Goal: Task Accomplishment & Management: Complete application form

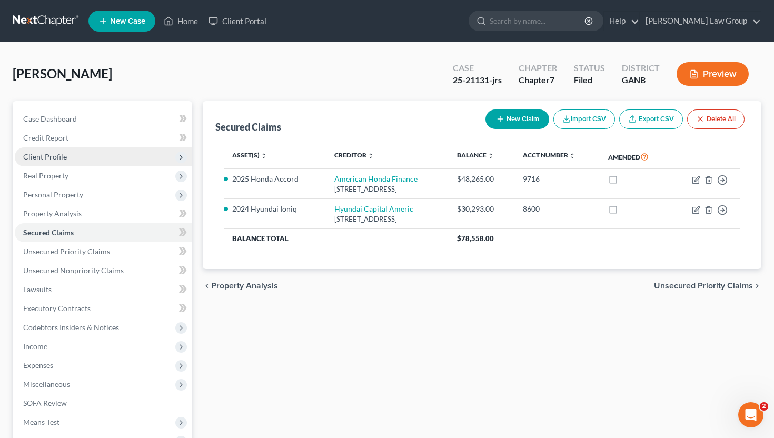
click at [140, 154] on span "Client Profile" at bounding box center [103, 156] width 177 height 19
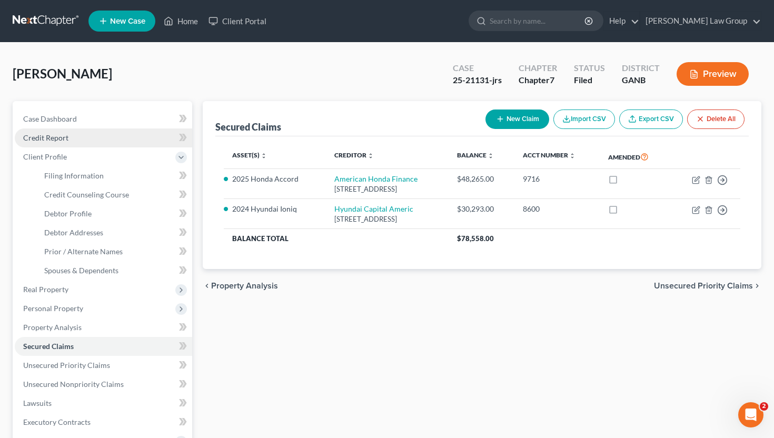
click at [136, 132] on link "Credit Report" at bounding box center [103, 137] width 177 height 19
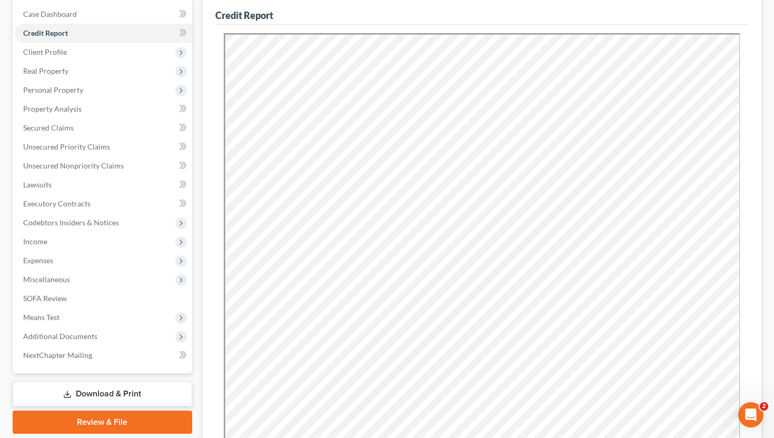
scroll to position [111, 0]
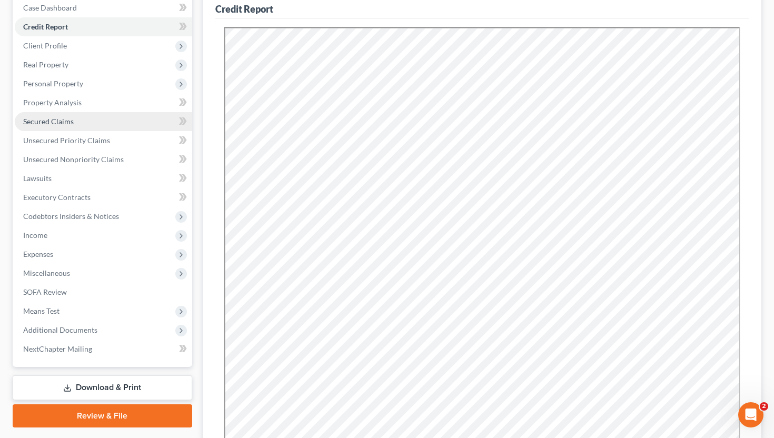
click at [65, 117] on span "Secured Claims" at bounding box center [48, 121] width 51 height 9
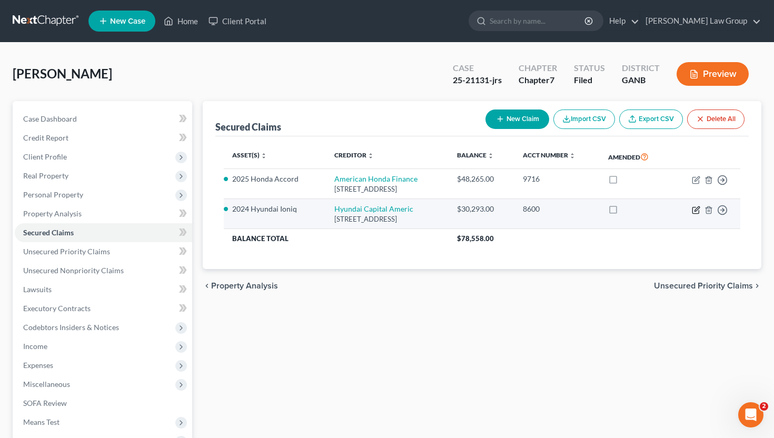
click at [694, 211] on icon "button" at bounding box center [696, 208] width 5 height 5
select select "4"
select select "2"
select select "0"
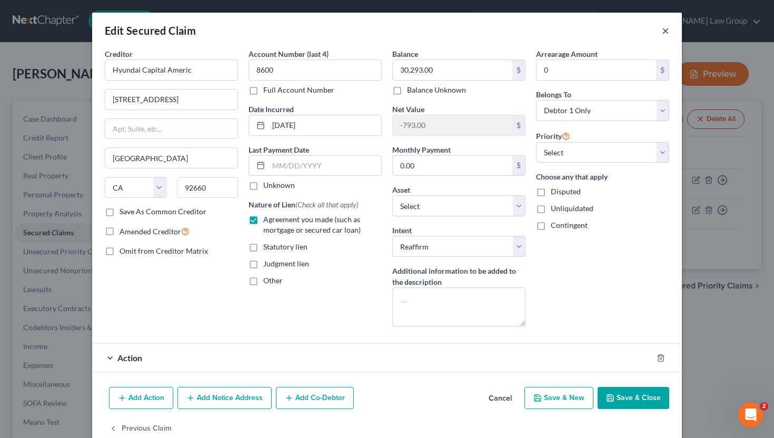
click at [667, 32] on button "×" at bounding box center [665, 30] width 7 height 13
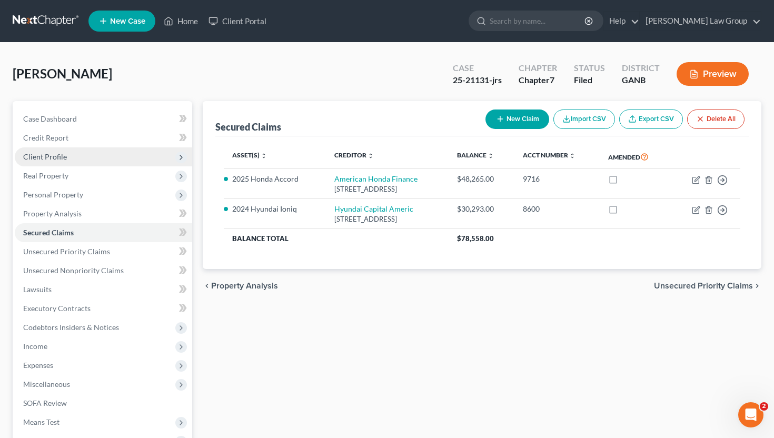
click at [115, 153] on span "Client Profile" at bounding box center [103, 156] width 177 height 19
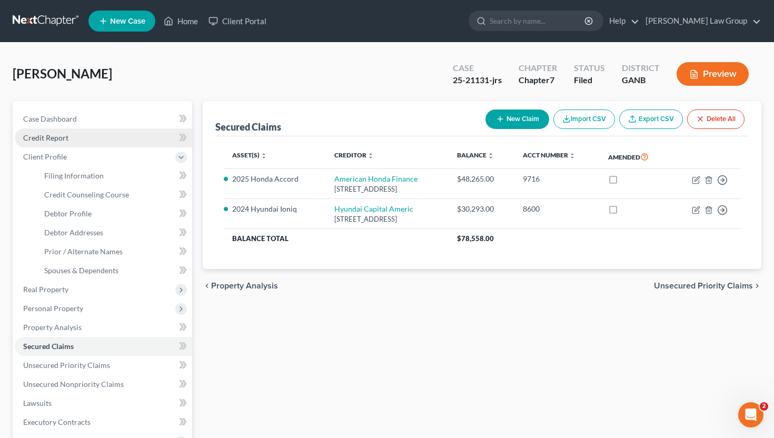
click at [116, 140] on link "Credit Report" at bounding box center [103, 137] width 177 height 19
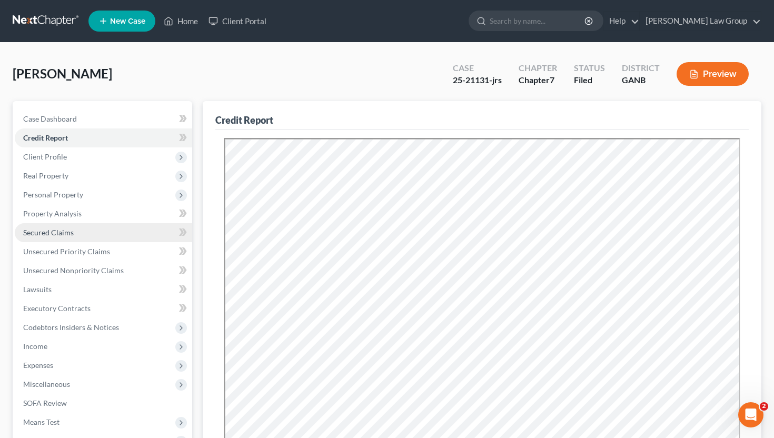
click at [104, 233] on link "Secured Claims" at bounding box center [103, 232] width 177 height 19
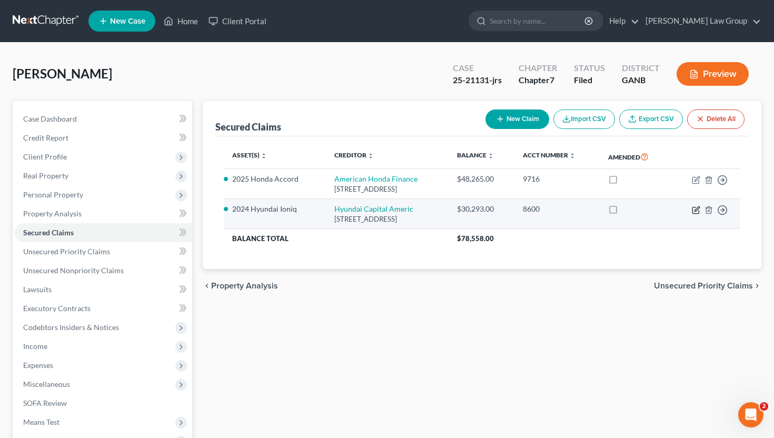
click at [696, 208] on icon "button" at bounding box center [696, 208] width 5 height 5
select select "4"
select select "12"
select select "2"
select select "0"
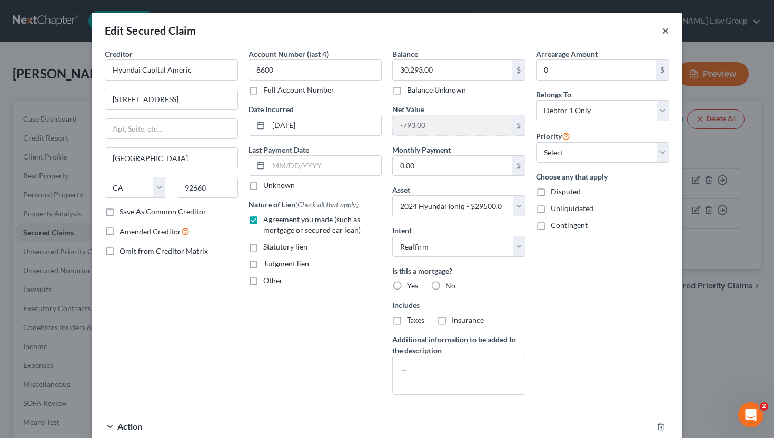
click at [666, 32] on button "×" at bounding box center [665, 30] width 7 height 13
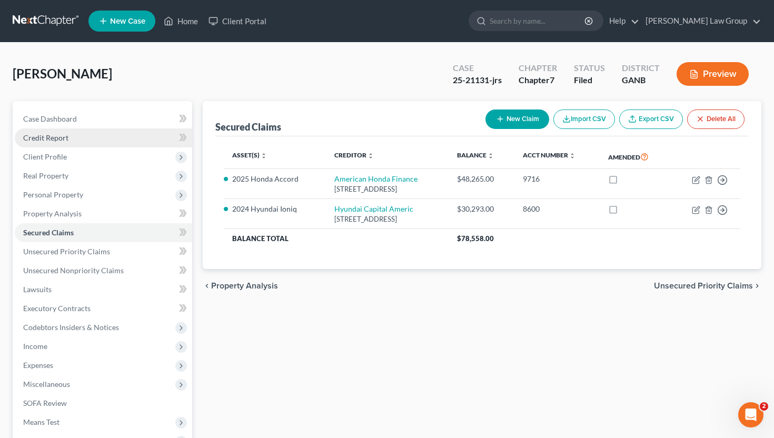
click at [104, 139] on link "Credit Report" at bounding box center [103, 137] width 177 height 19
